Goal: Transaction & Acquisition: Purchase product/service

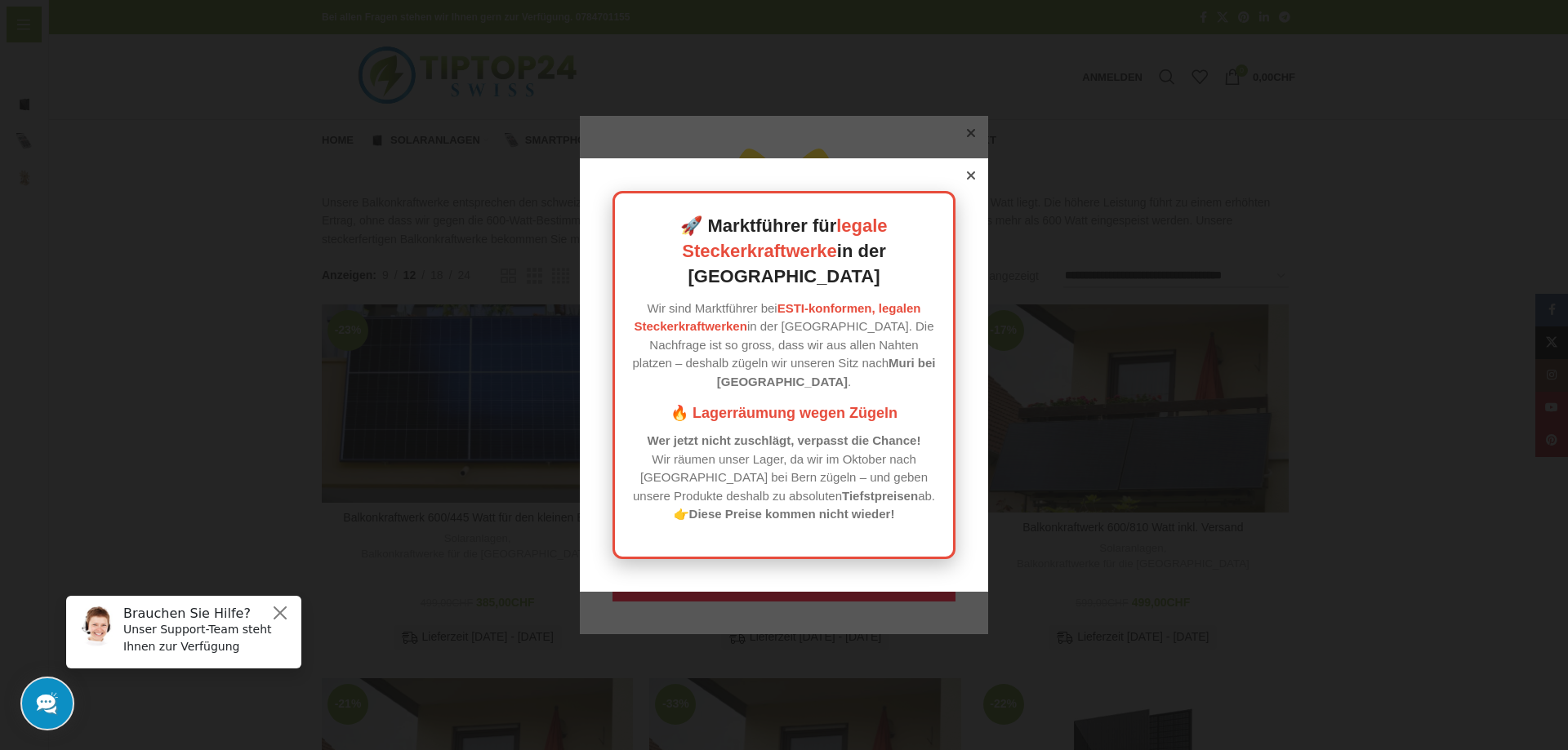
click at [954, 192] on div "🚀 Marktführer für legale Steckerkraftwerke in der [GEOGRAPHIC_DATA] Wir sind Ma…" at bounding box center [784, 375] width 408 height 433
click at [967, 180] on icon at bounding box center [971, 175] width 8 height 8
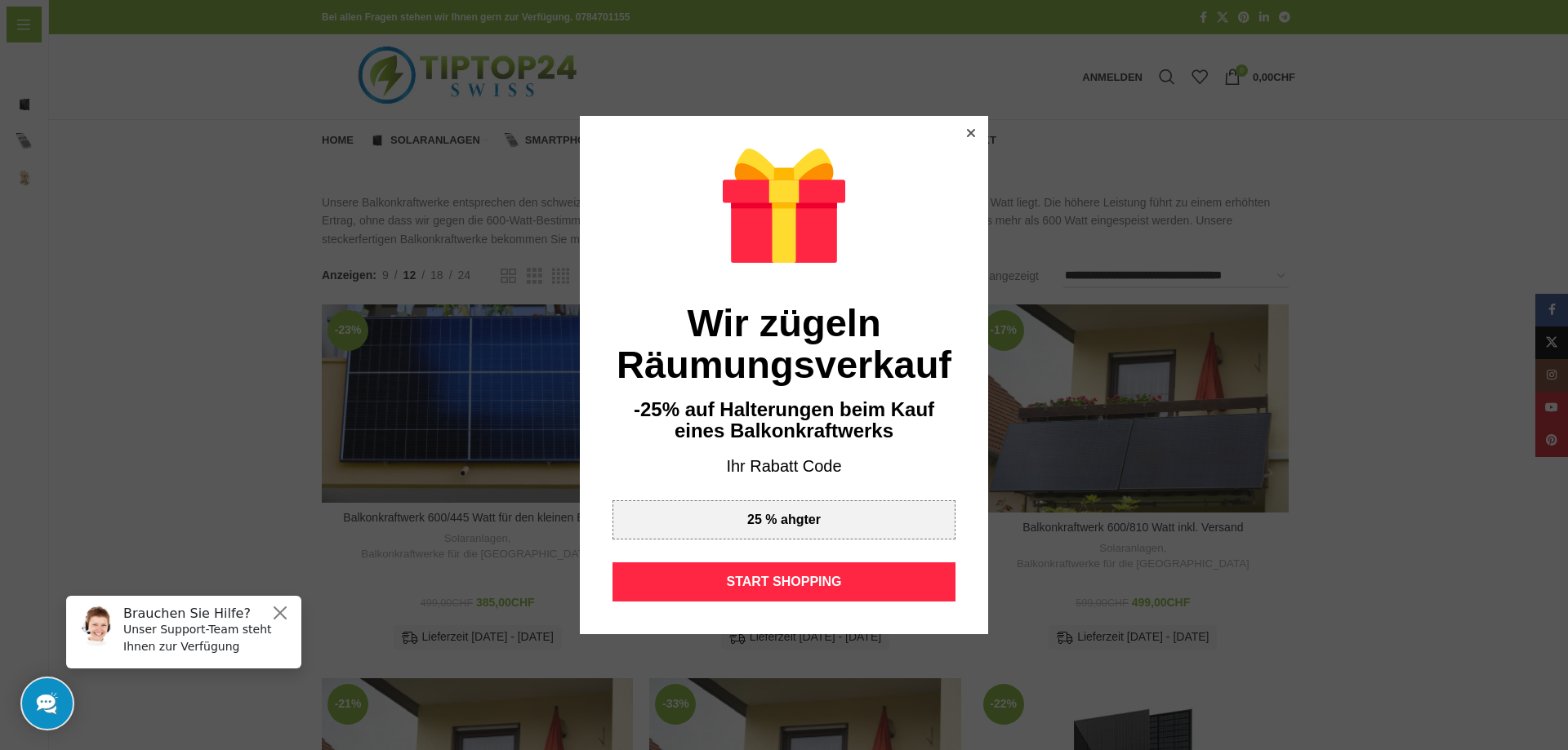
click at [967, 130] on icon at bounding box center [971, 133] width 8 height 8
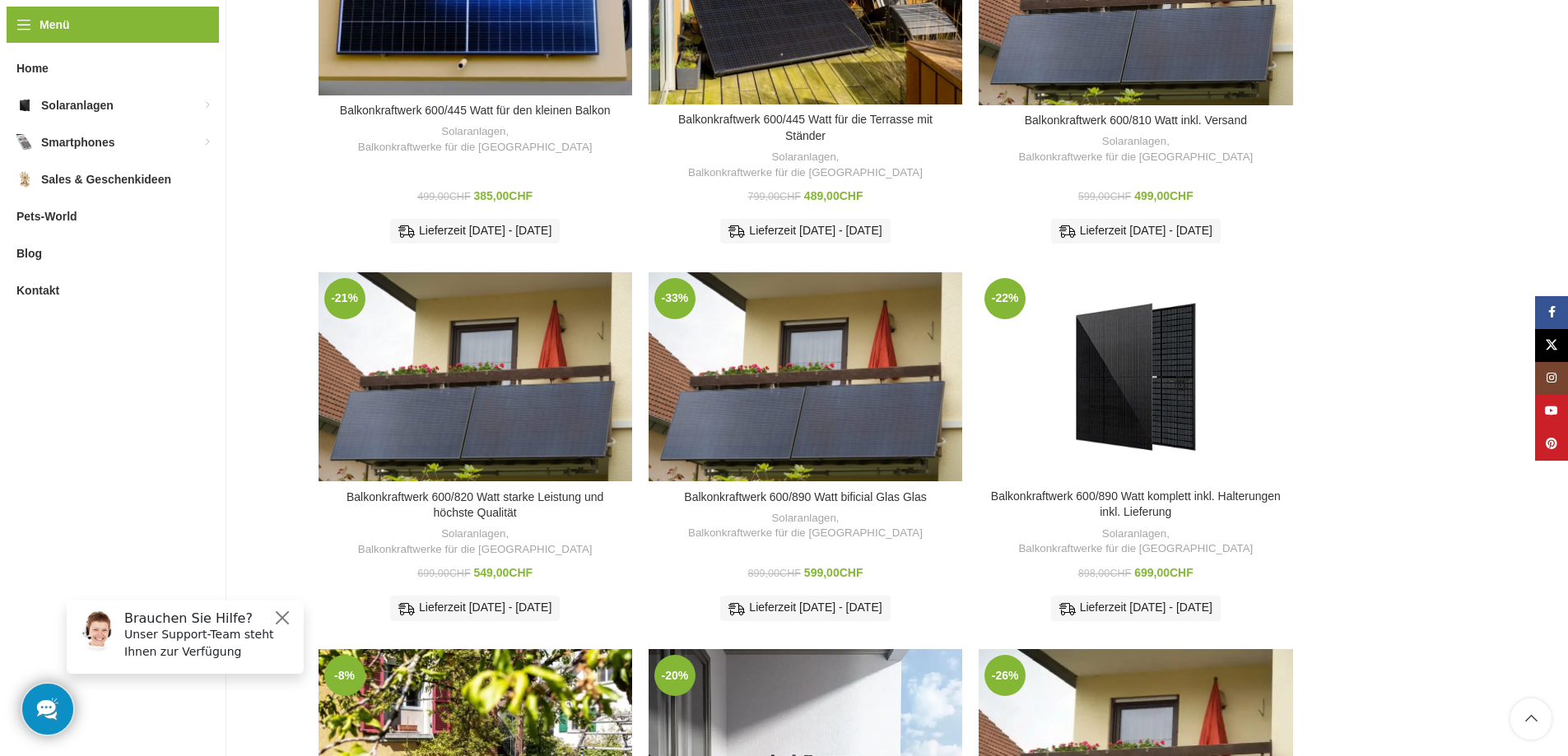
scroll to position [247, 0]
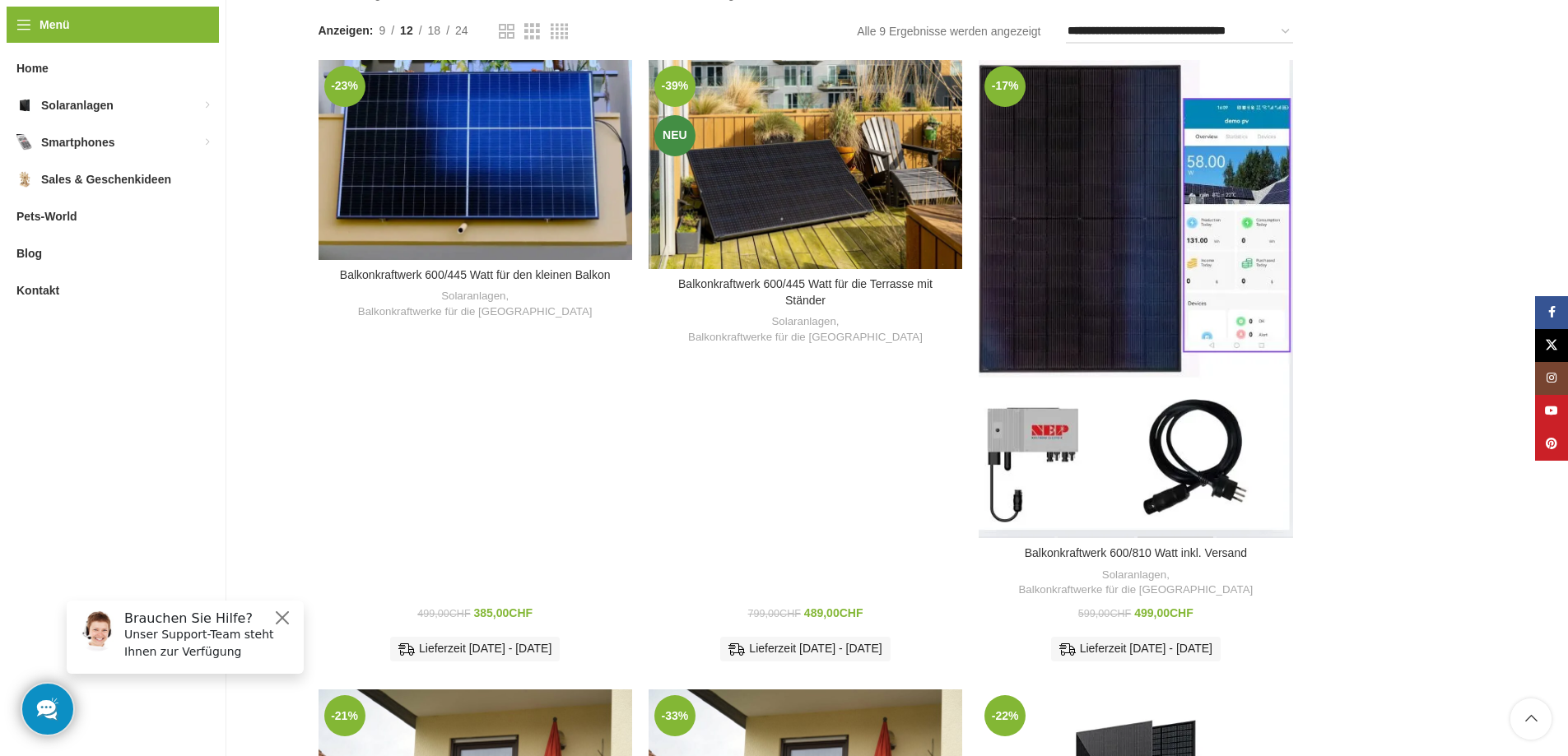
click at [1175, 197] on div "Balkonkraftwerk 600/810 Watt inkl. Versand" at bounding box center [1175, 299] width 78 height 478
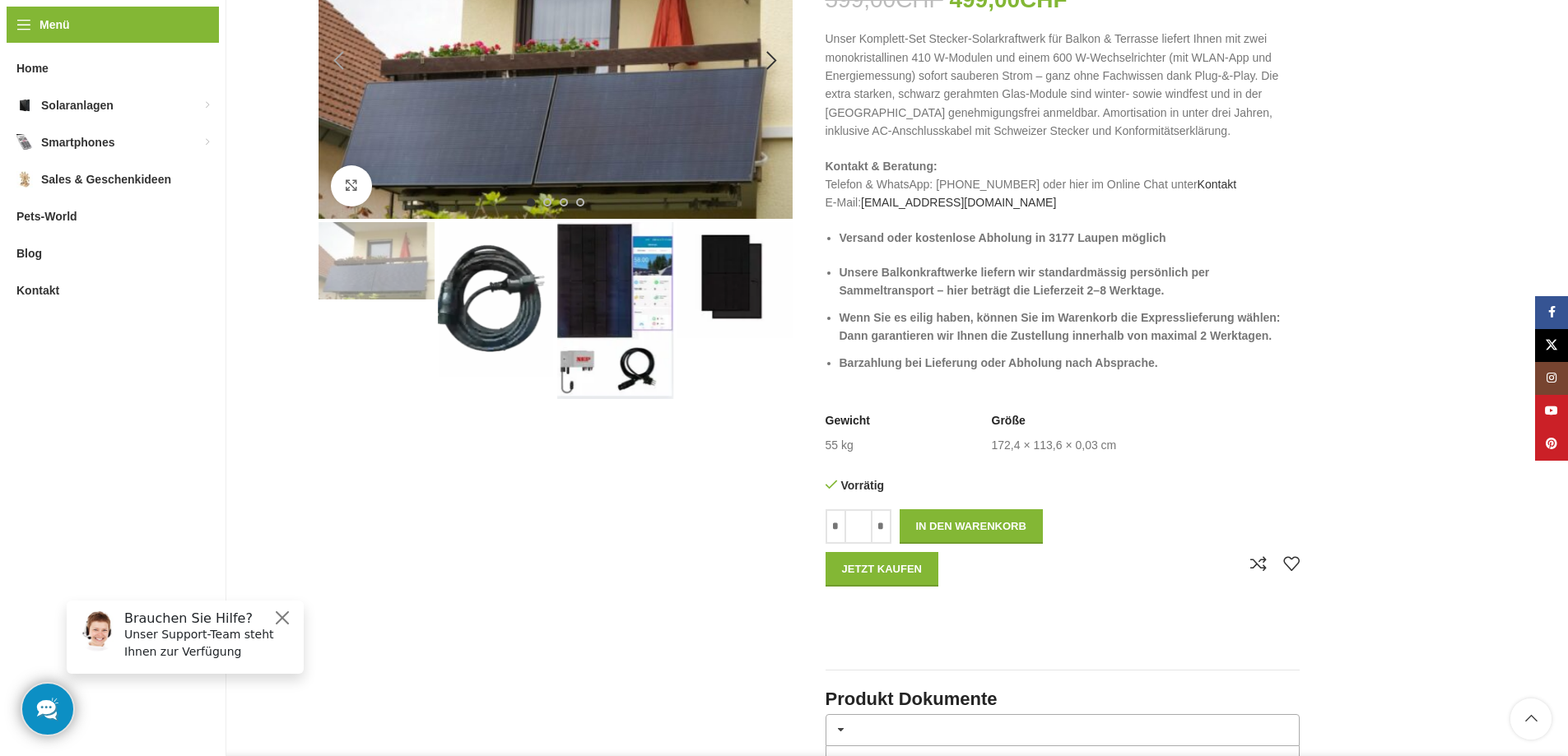
scroll to position [247, 0]
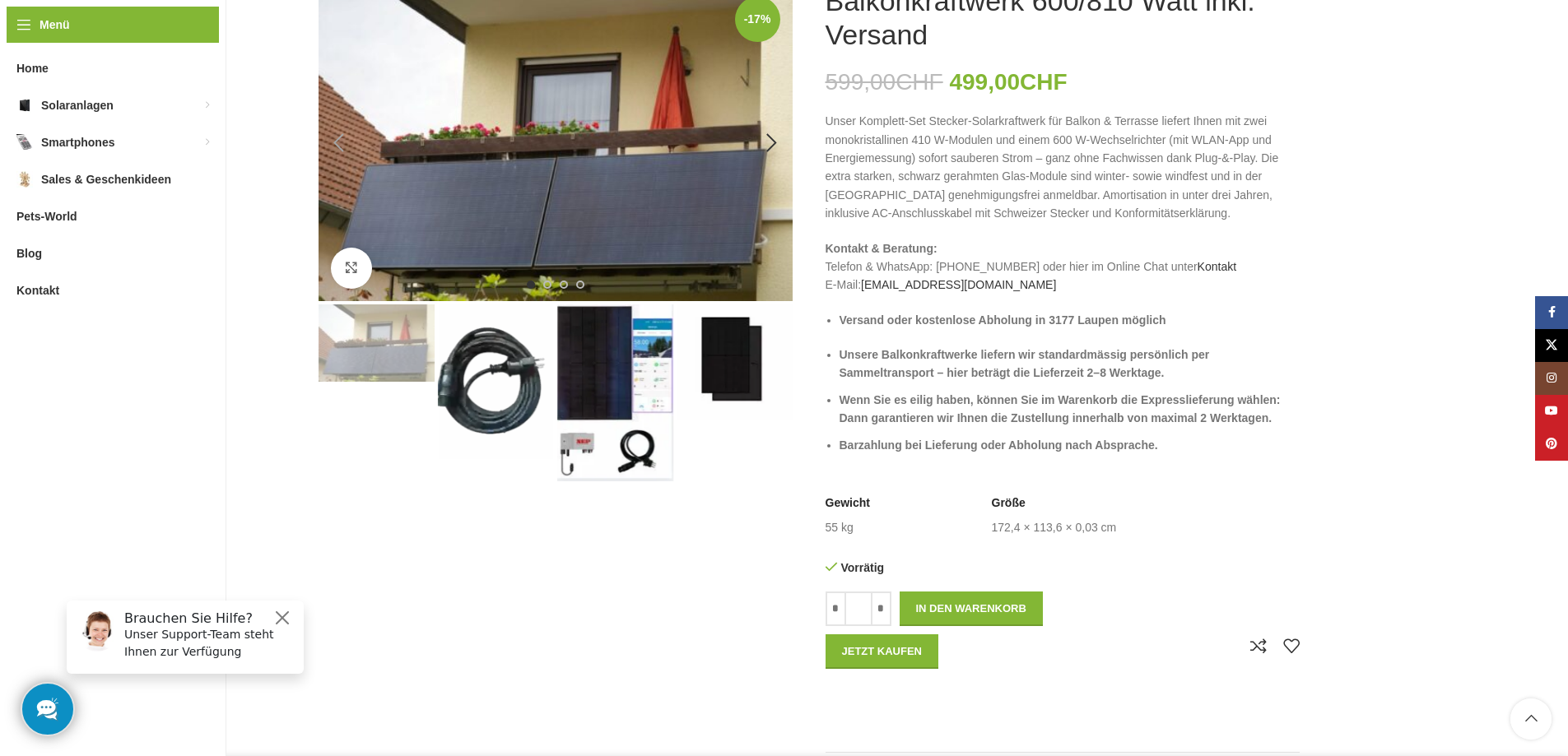
click at [611, 144] on img "1 / 4" at bounding box center [555, 142] width 474 height 316
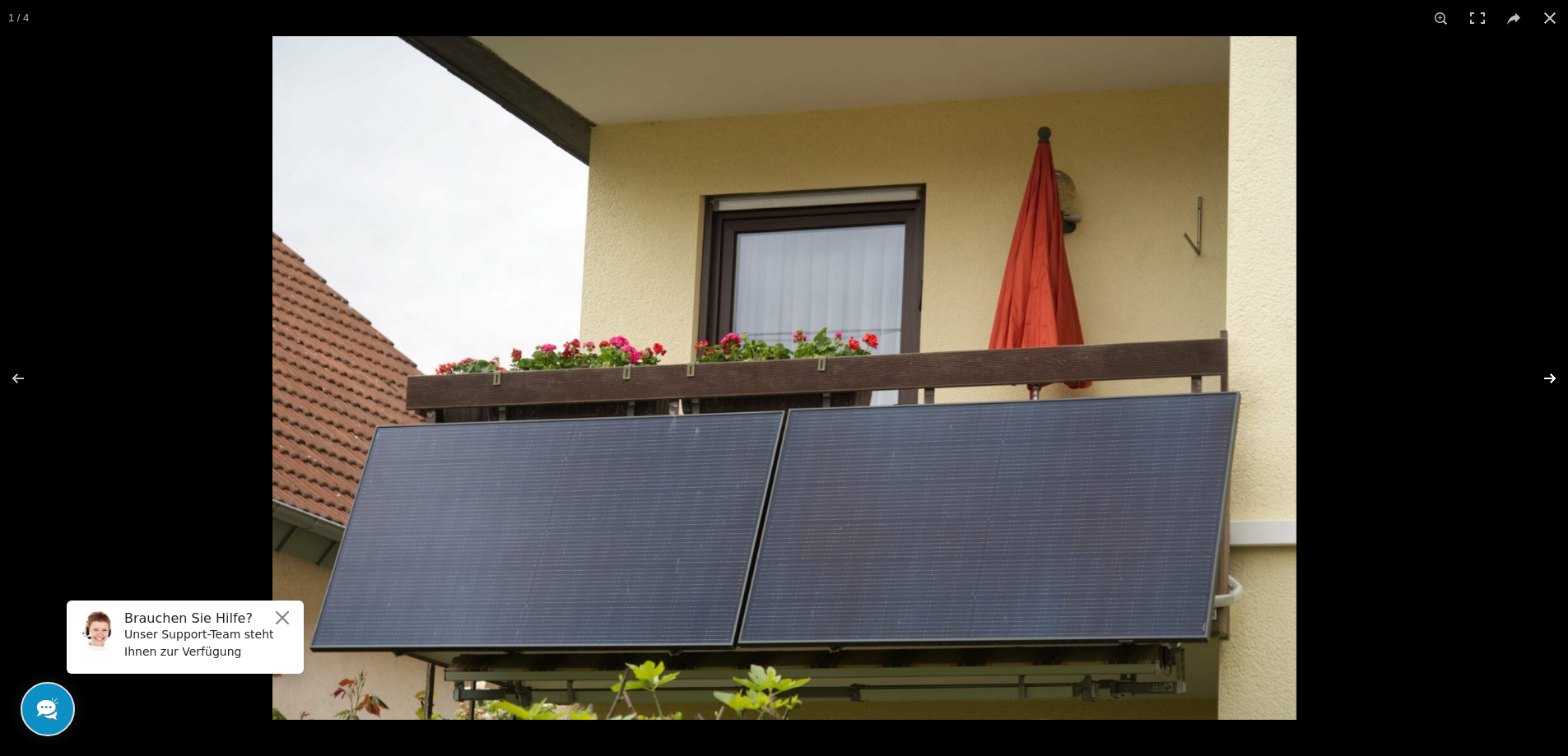
click at [1544, 381] on button at bounding box center [1539, 378] width 58 height 82
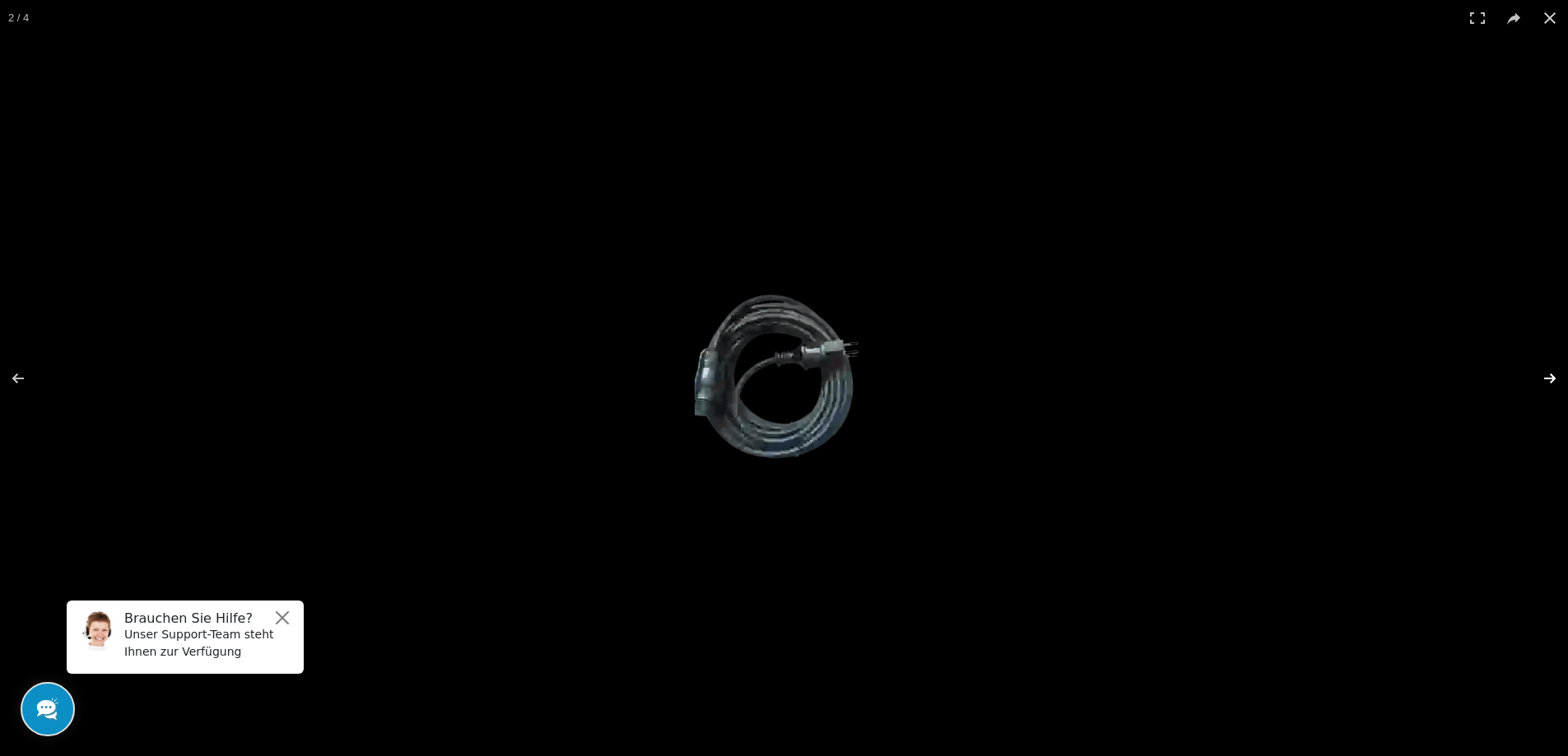
click at [1543, 381] on button at bounding box center [1539, 378] width 58 height 82
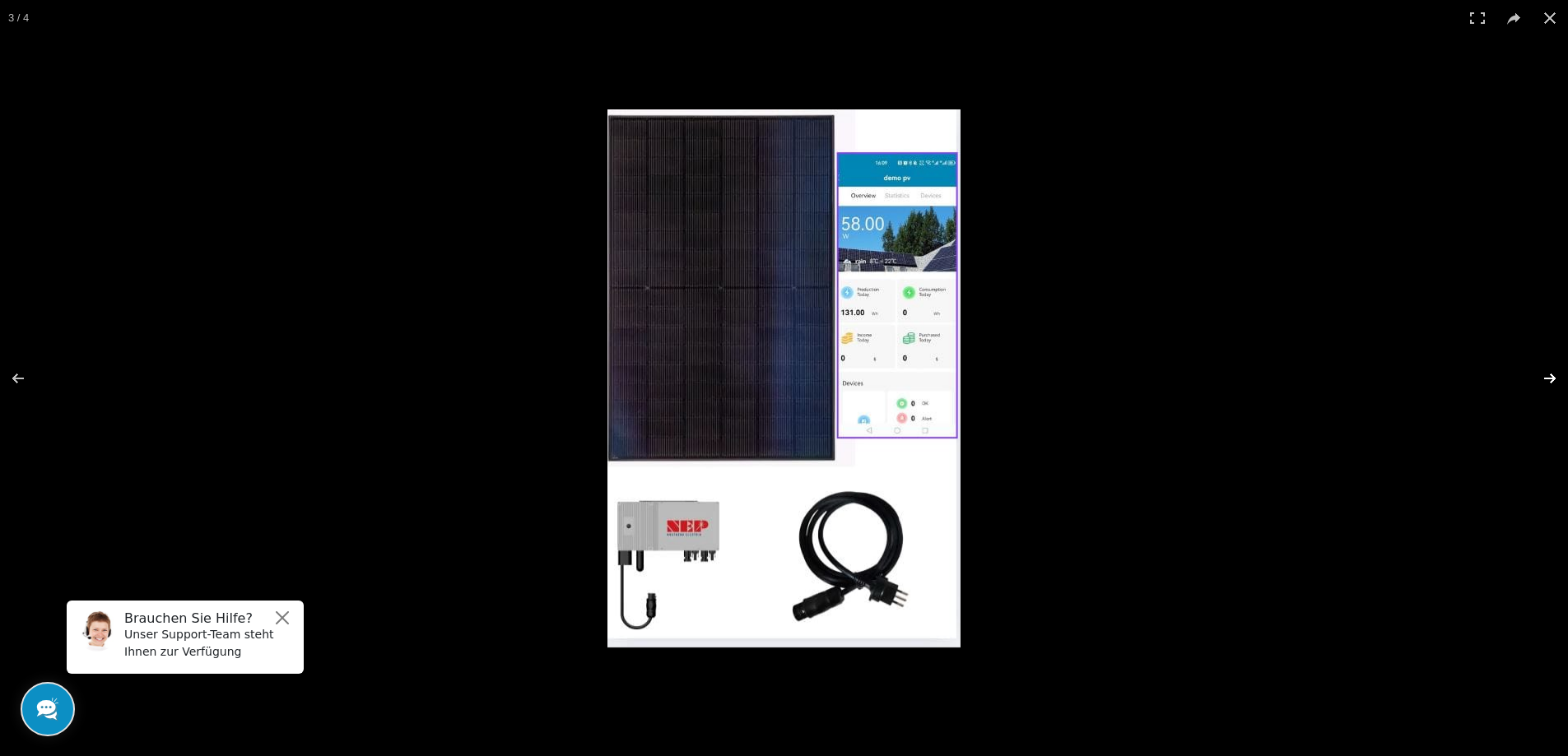
click at [1543, 379] on button at bounding box center [1539, 378] width 58 height 82
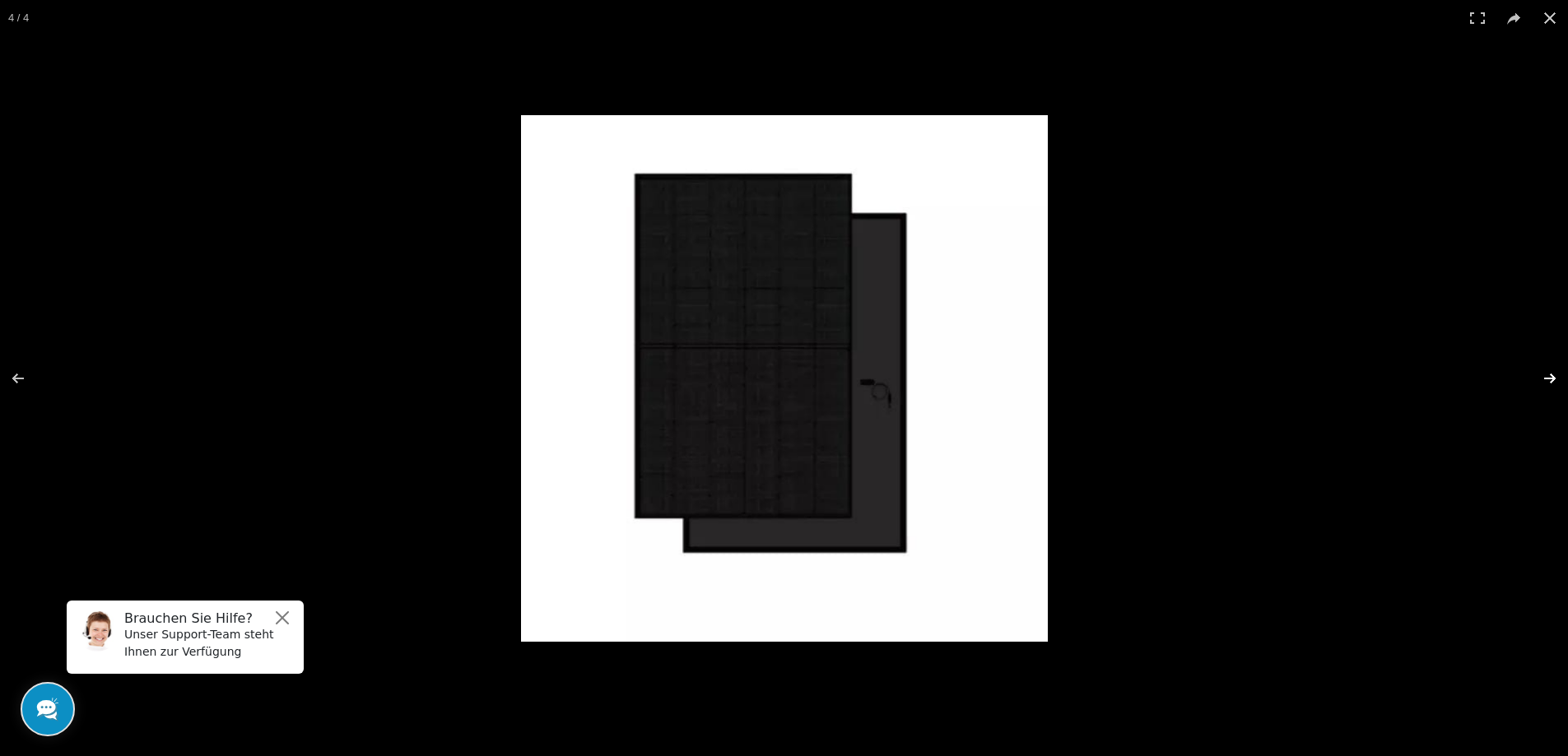
click at [1548, 379] on button at bounding box center [1539, 378] width 58 height 82
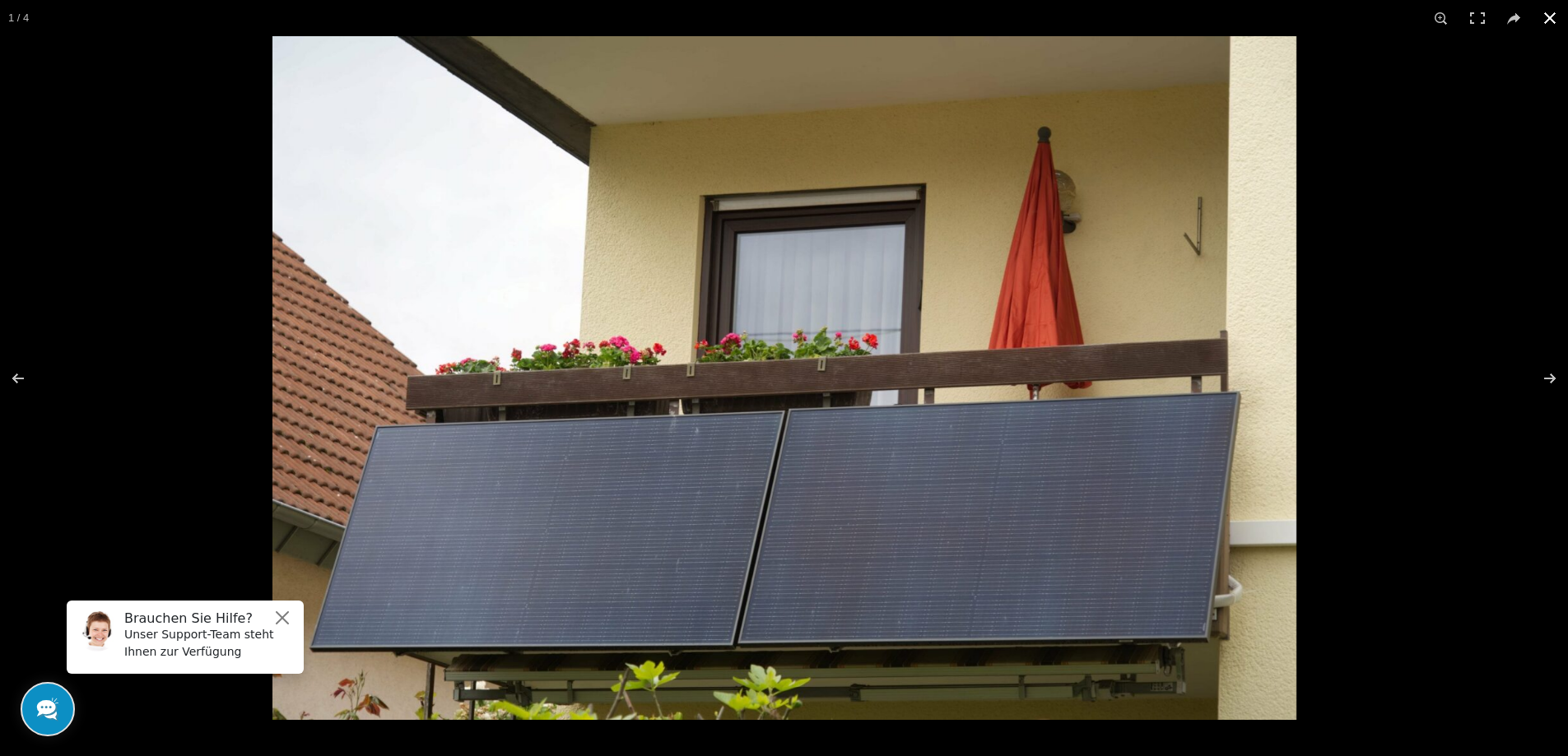
click at [1553, 20] on button at bounding box center [1549, 18] width 36 height 36
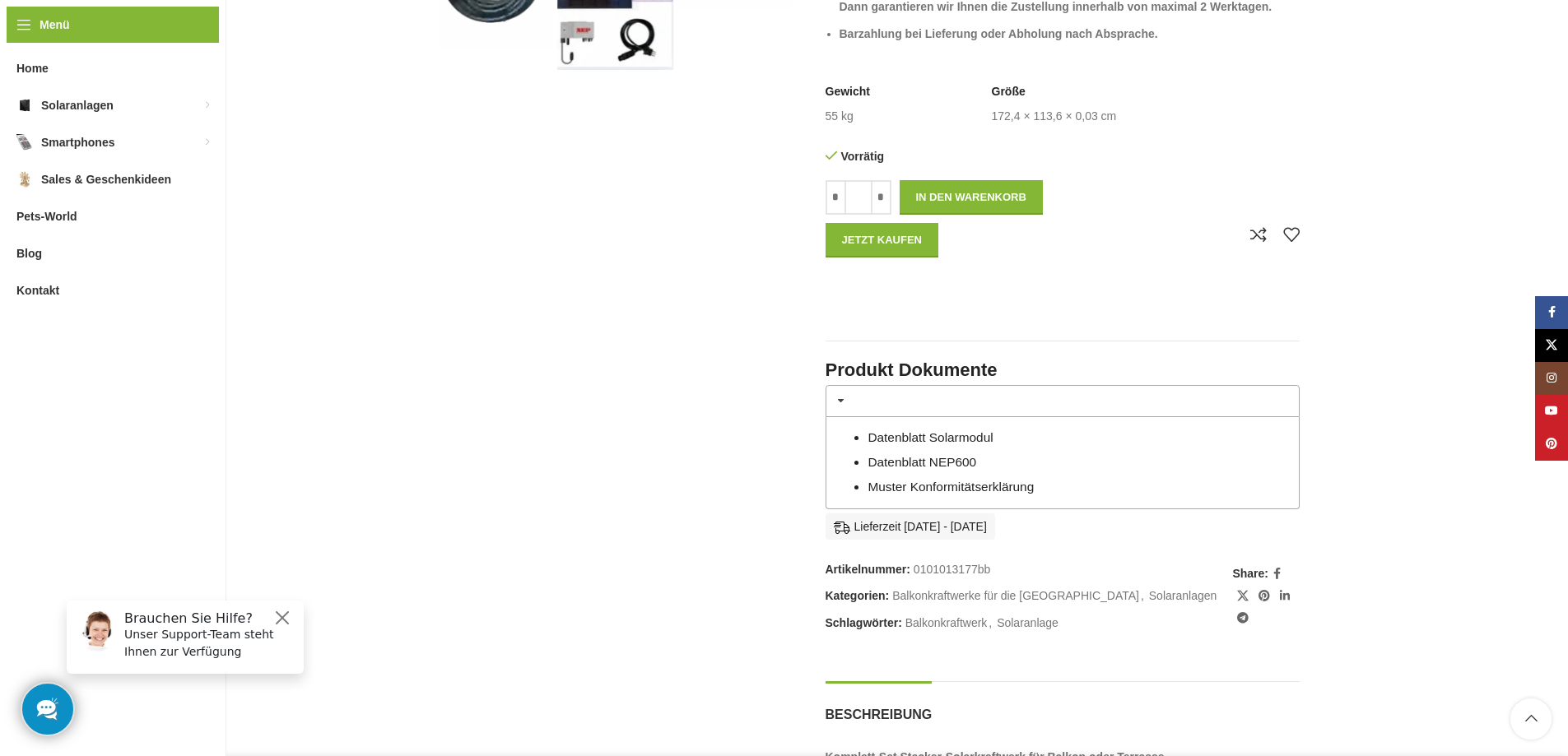
scroll to position [740, 0]
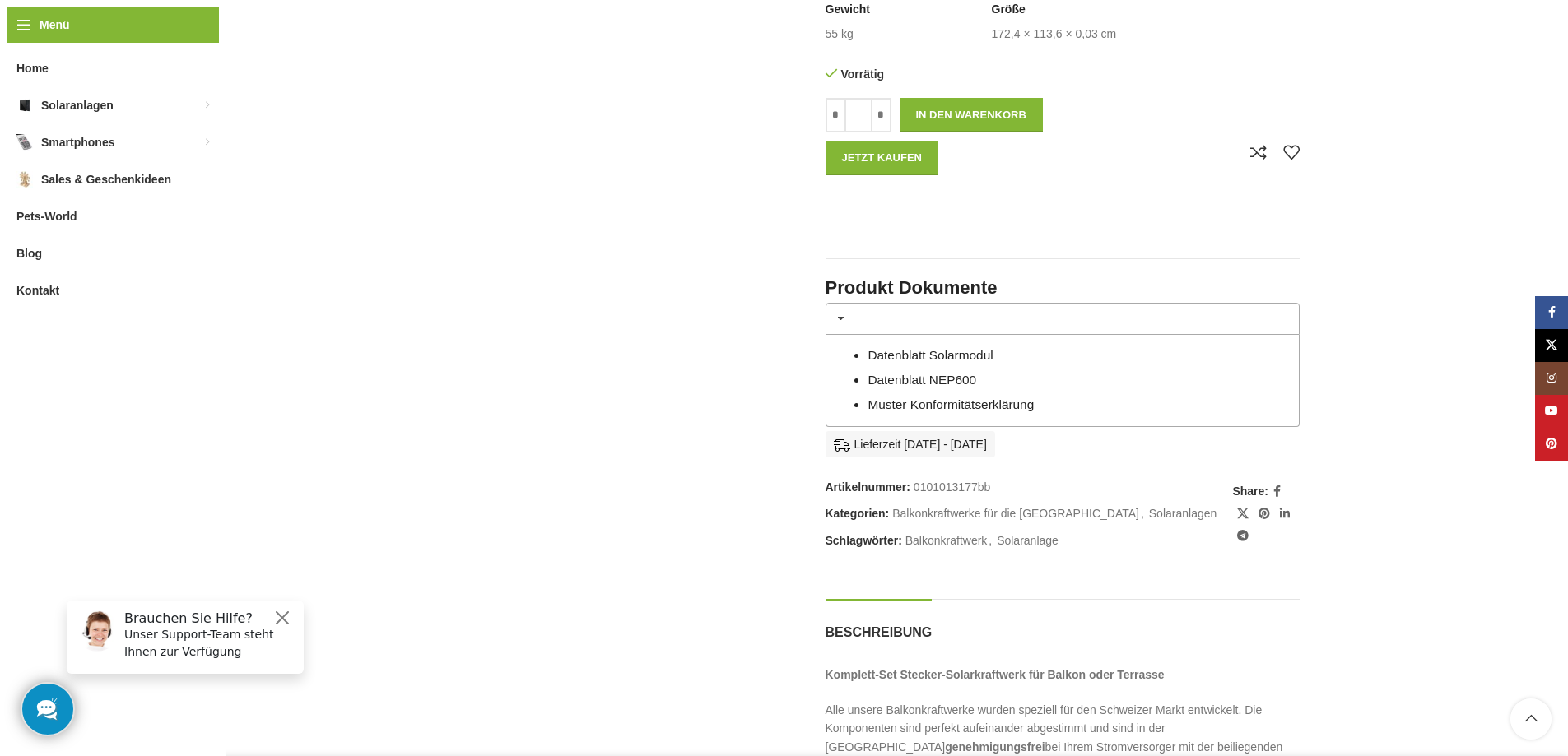
click at [986, 403] on link "Muster Konformitätserklärung" at bounding box center [951, 404] width 166 height 14
